Goal: Transaction & Acquisition: Purchase product/service

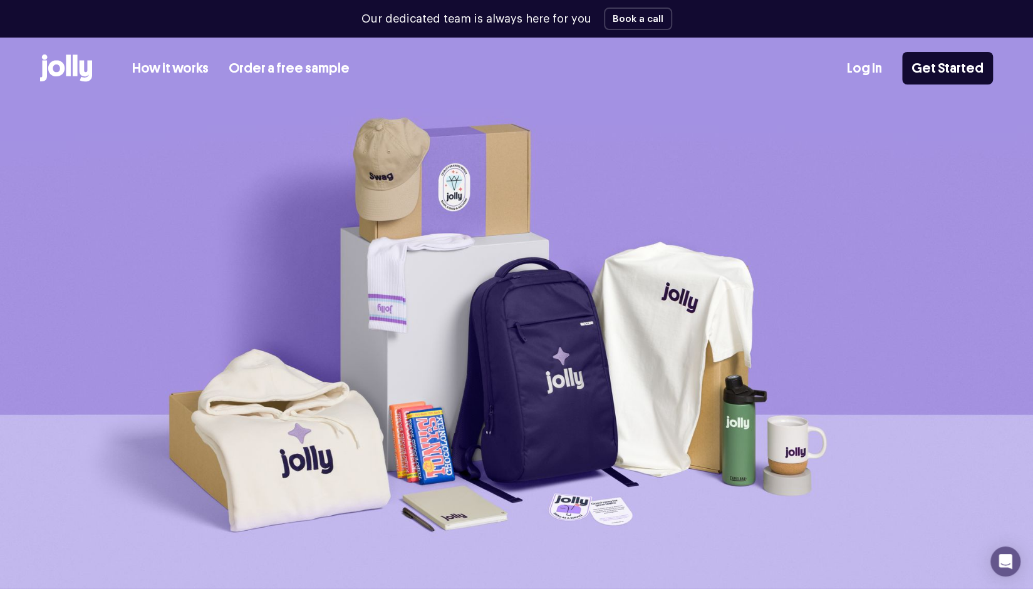
click at [177, 70] on link "How it works" at bounding box center [170, 68] width 76 height 21
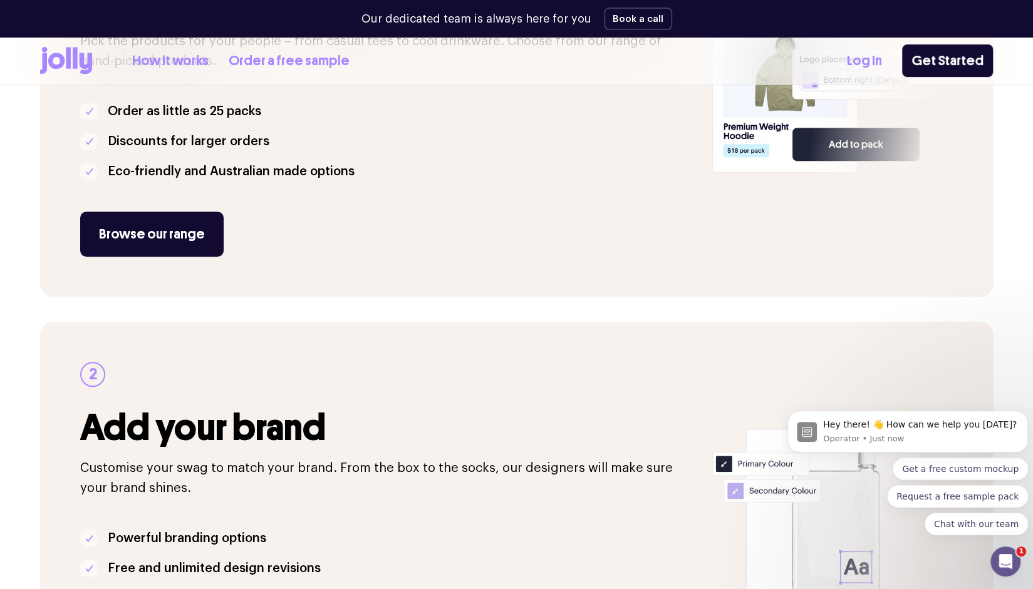
scroll to position [313, 0]
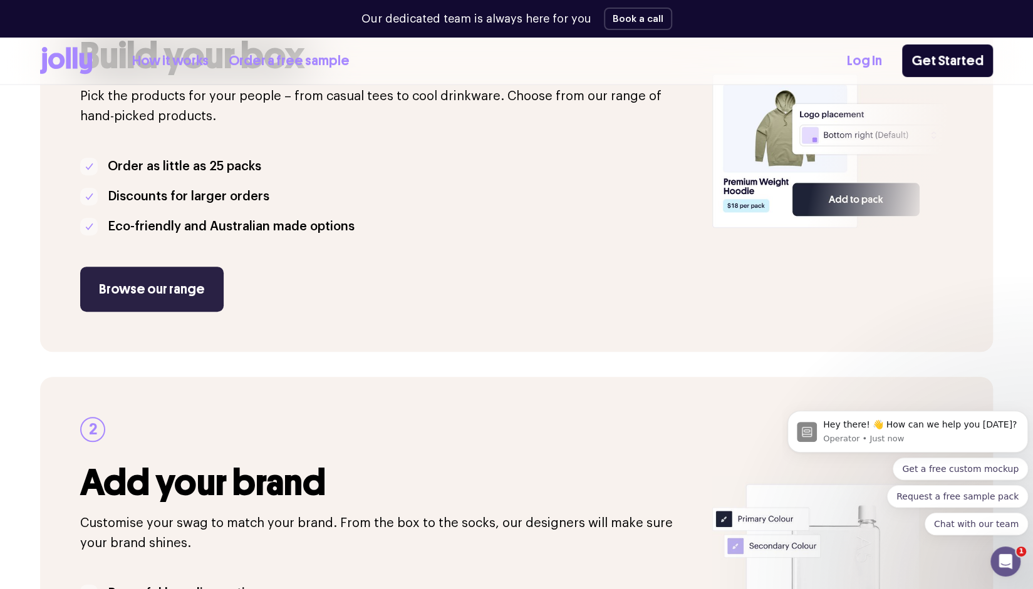
click at [155, 304] on link "Browse our range" at bounding box center [151, 289] width 143 height 45
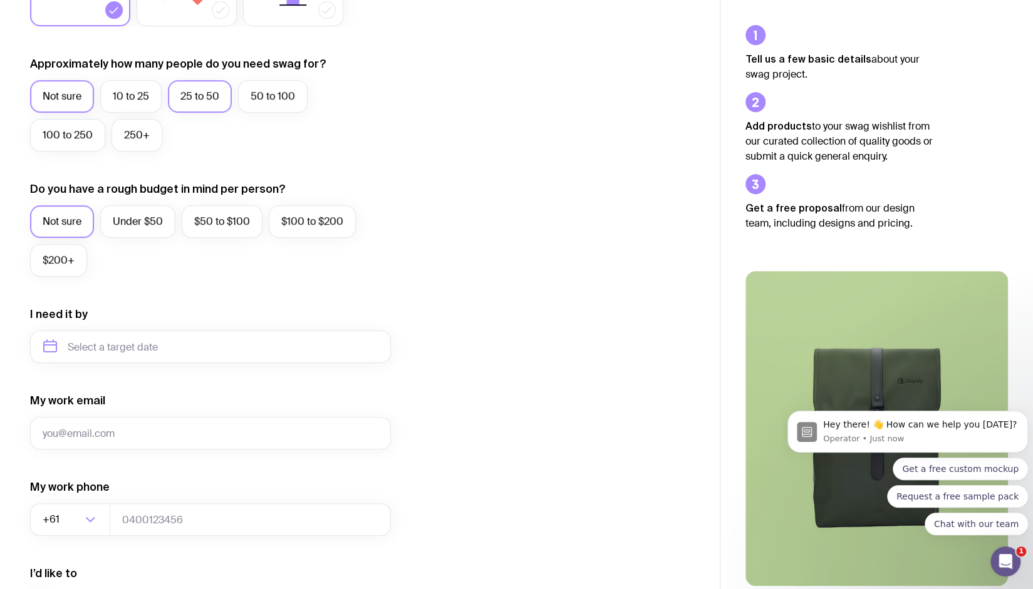
click at [198, 101] on label "25 to 50" at bounding box center [200, 96] width 64 height 33
click at [0, 0] on input "25 to 50" at bounding box center [0, 0] width 0 height 0
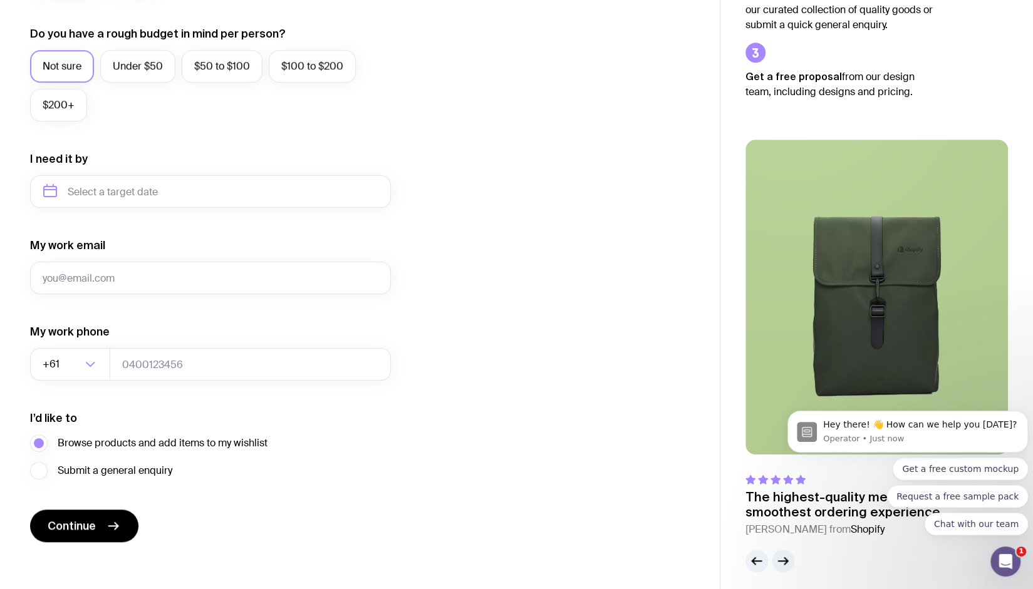
scroll to position [475, 0]
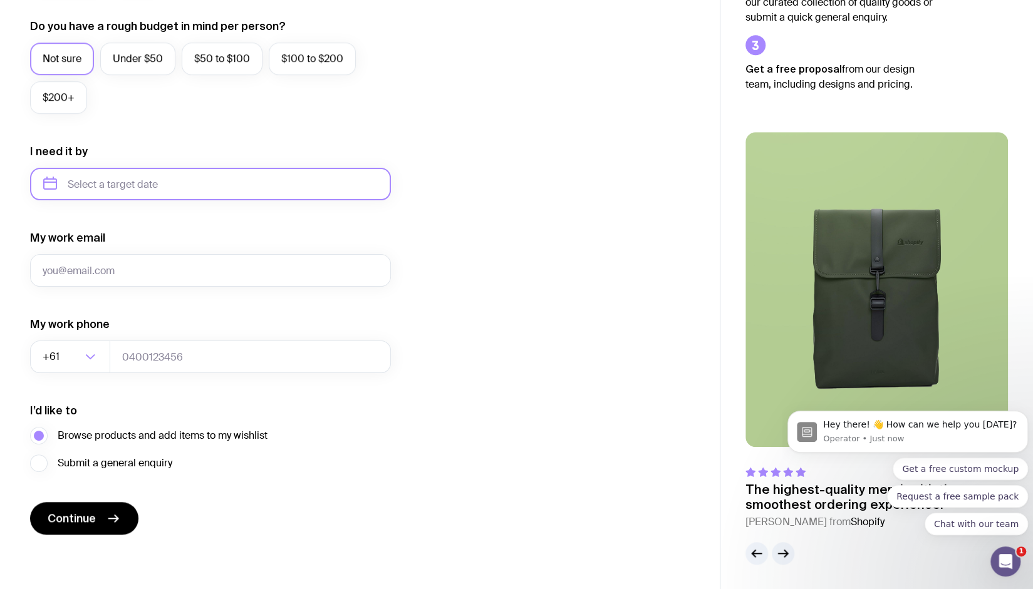
click at [251, 189] on input "text" at bounding box center [210, 184] width 361 height 33
click at [82, 326] on button "Sep" at bounding box center [59, 338] width 46 height 25
type input "September 2025"
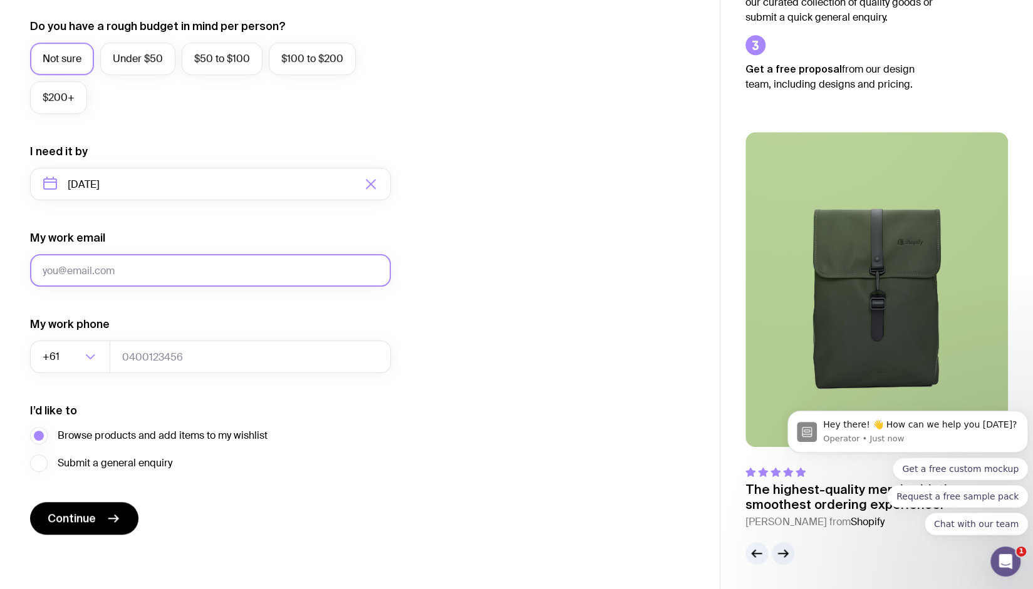
click at [66, 267] on input "My work email" at bounding box center [210, 270] width 361 height 33
type input "luke.craddocK@medilogic.com.au"
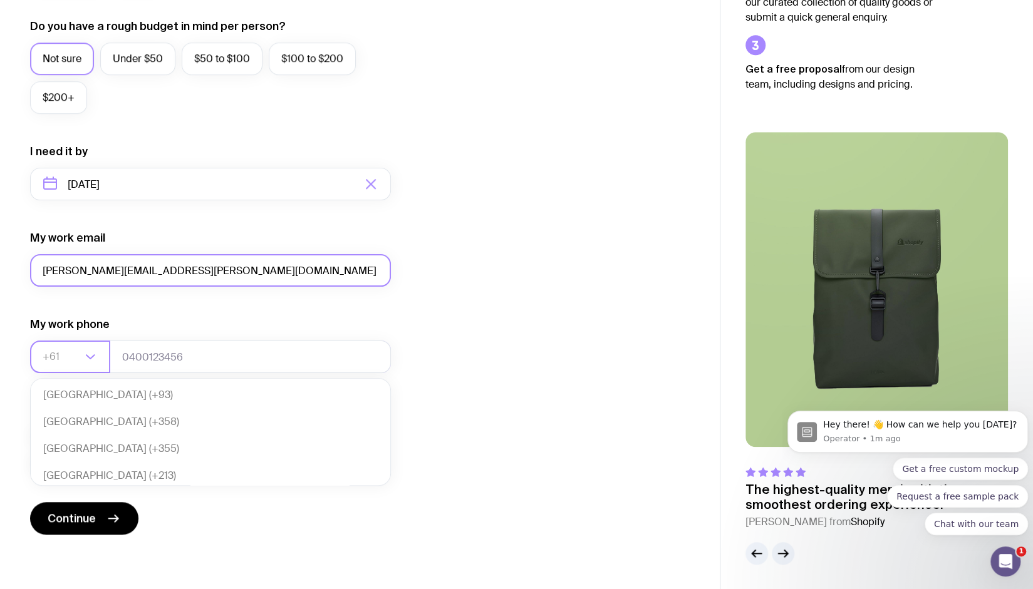
scroll to position [271, 0]
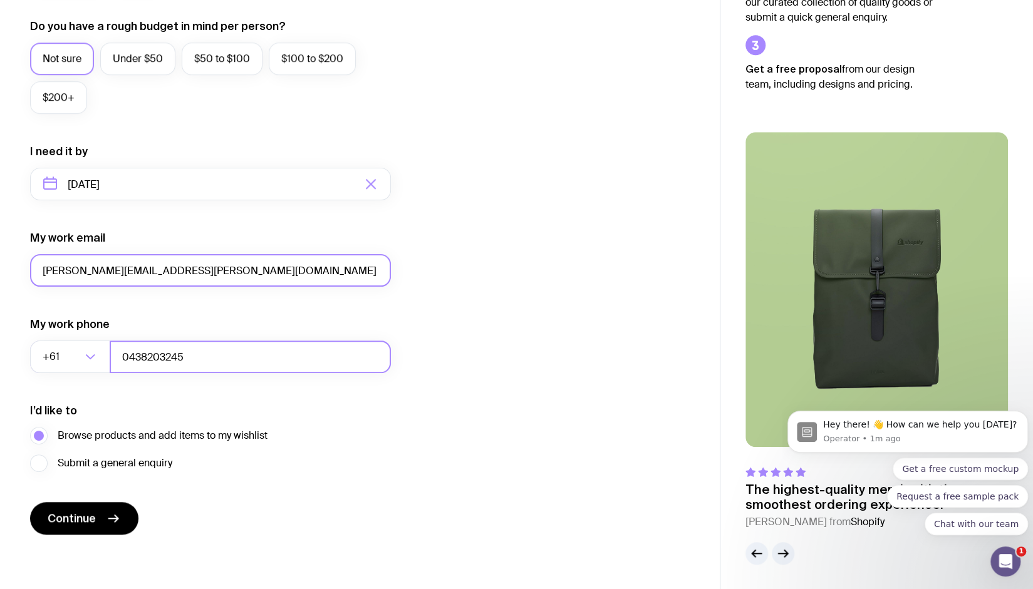
type input "0438203245"
click at [108, 516] on icon "submit" at bounding box center [113, 518] width 15 height 15
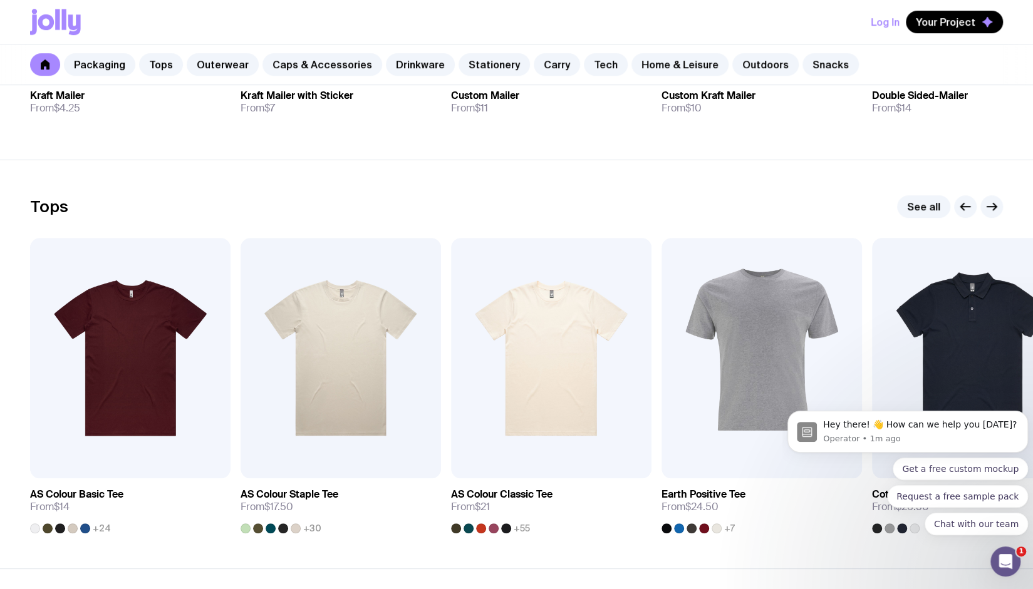
scroll to position [502, 0]
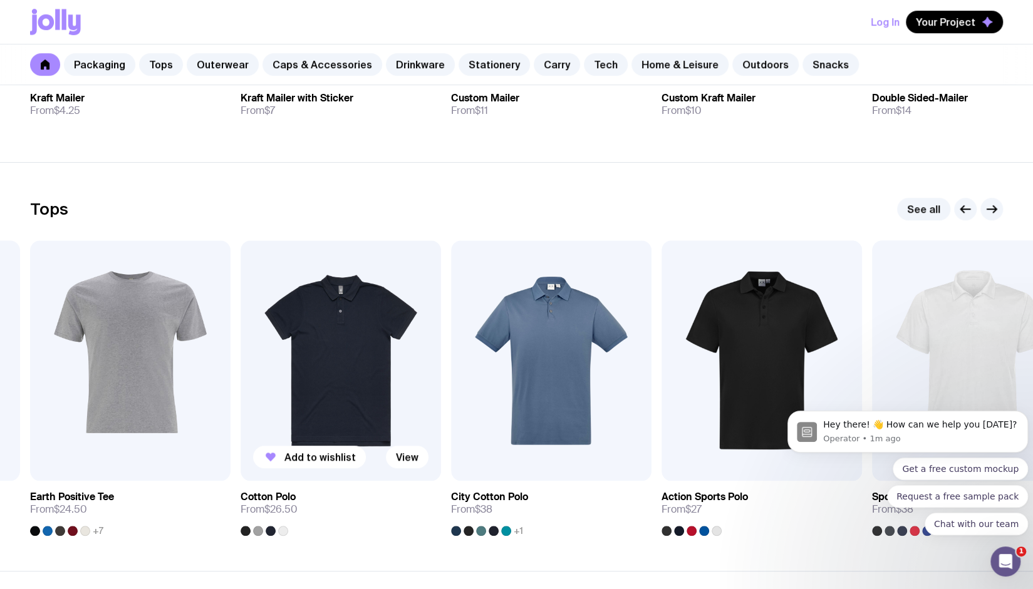
click at [306, 390] on img at bounding box center [340, 360] width 200 height 240
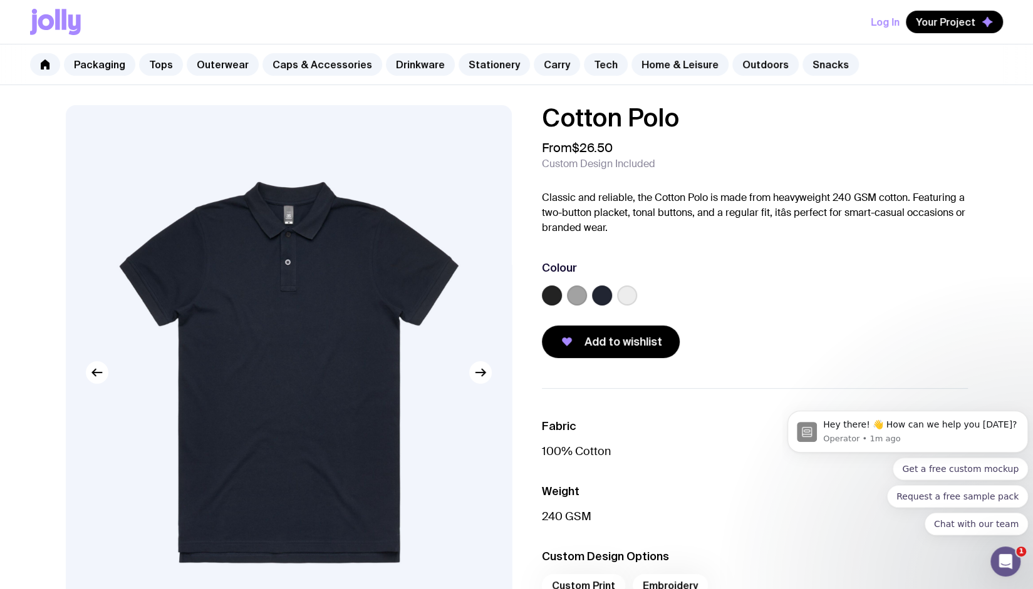
click at [581, 289] on label at bounding box center [577, 296] width 20 height 20
click at [0, 0] on input "radio" at bounding box center [0, 0] width 0 height 0
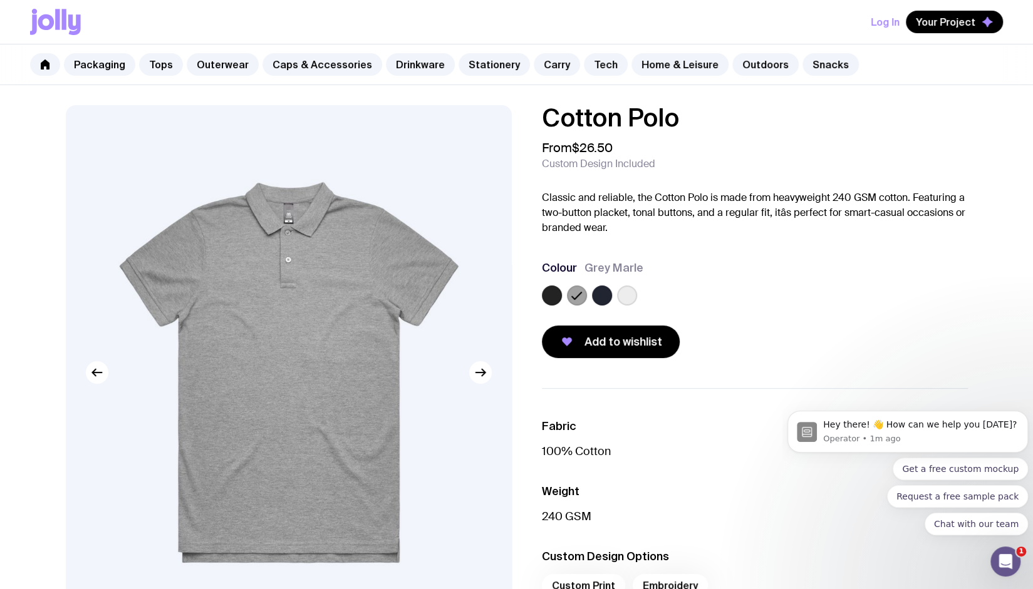
click at [600, 287] on label at bounding box center [602, 296] width 20 height 20
click at [0, 0] on input "radio" at bounding box center [0, 0] width 0 height 0
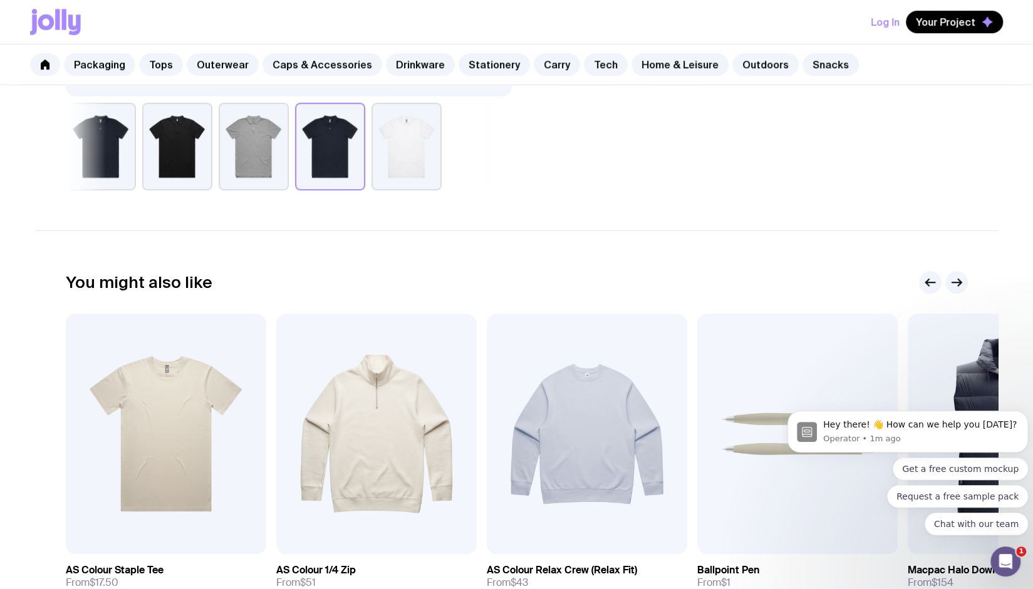
scroll to position [761, 0]
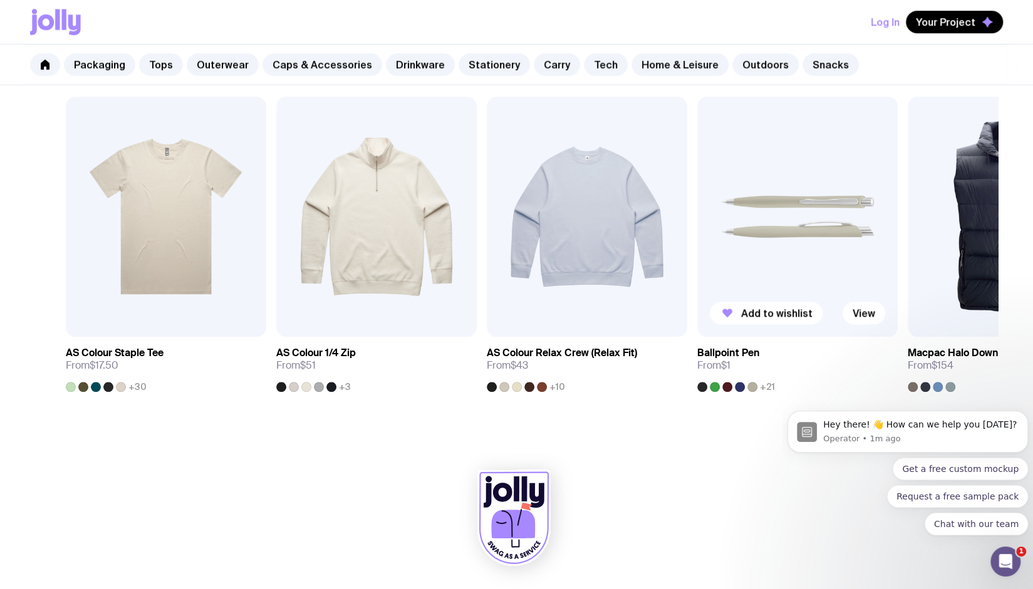
click at [811, 225] on img at bounding box center [797, 216] width 200 height 240
